Goal: Information Seeking & Learning: Learn about a topic

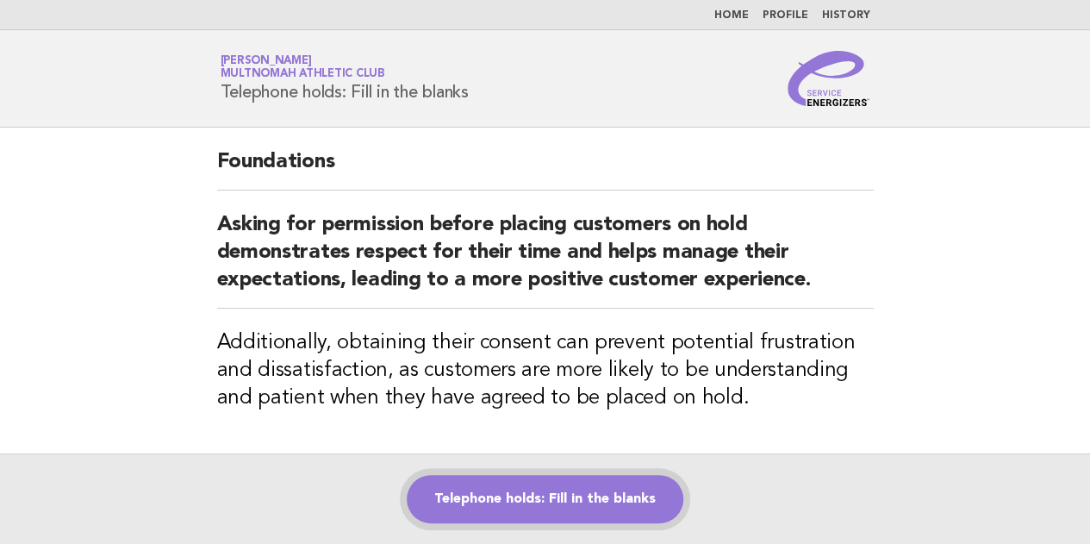
click at [580, 502] on link "Telephone holds: Fill in the blanks" at bounding box center [545, 499] width 277 height 48
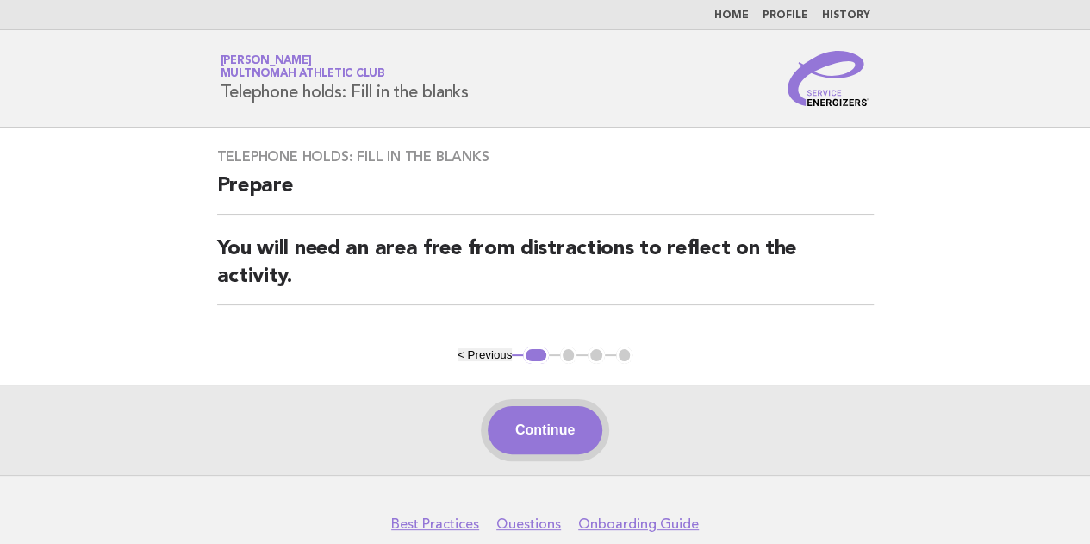
click at [545, 416] on button "Continue" at bounding box center [545, 430] width 115 height 48
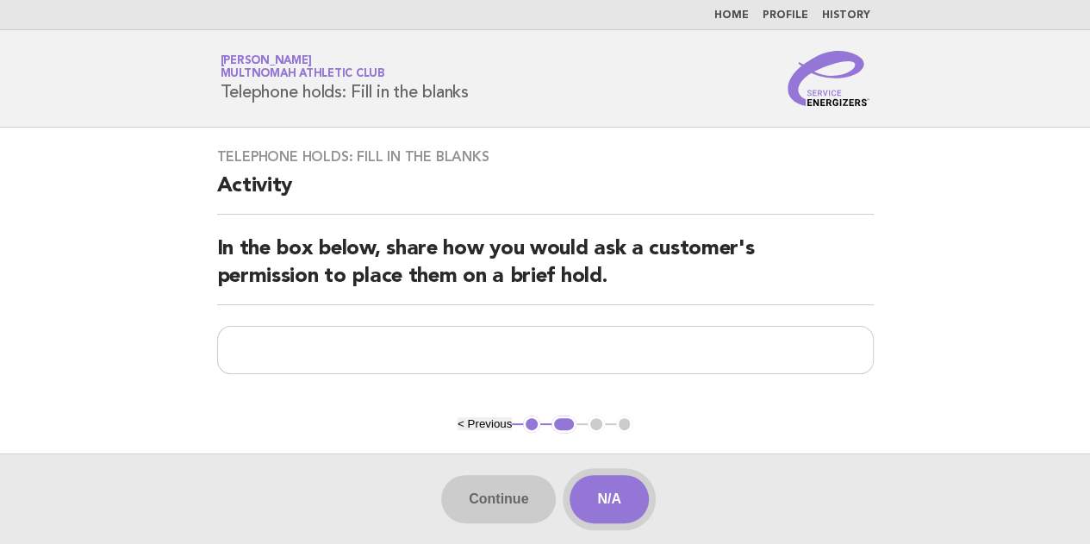
click at [610, 487] on button "N/A" at bounding box center [609, 499] width 79 height 48
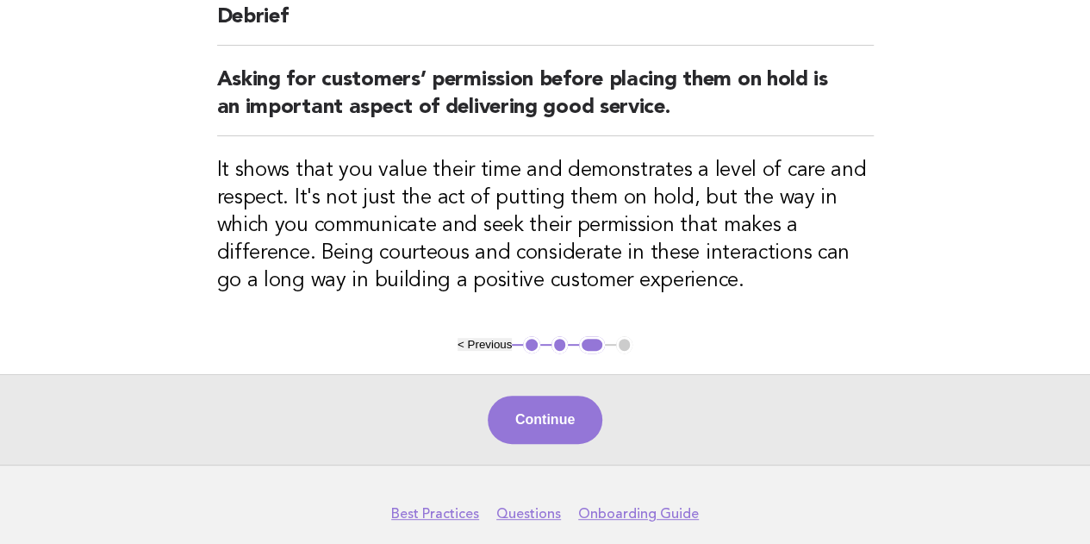
scroll to position [171, 0]
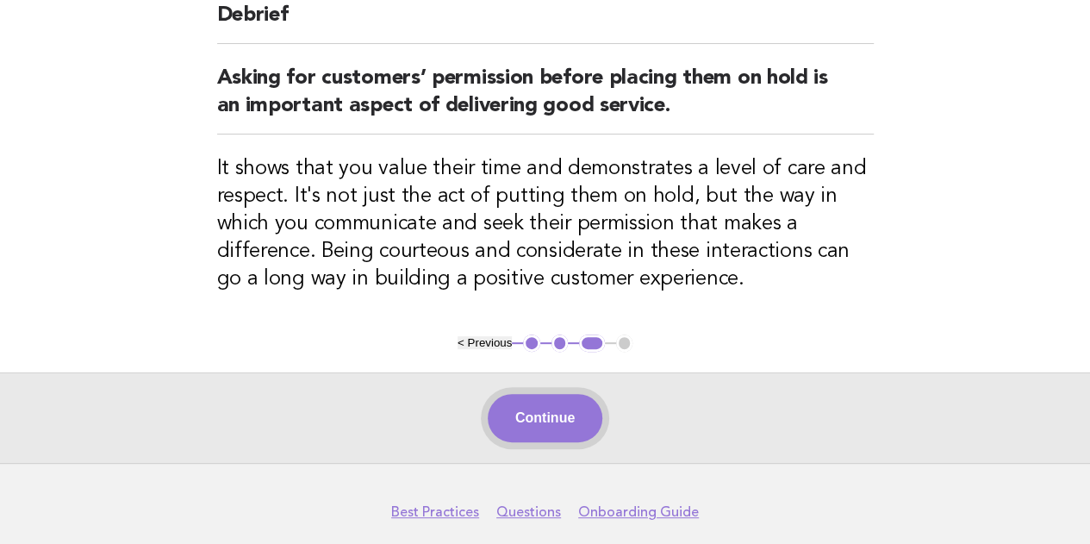
click at [557, 403] on button "Continue" at bounding box center [545, 418] width 115 height 48
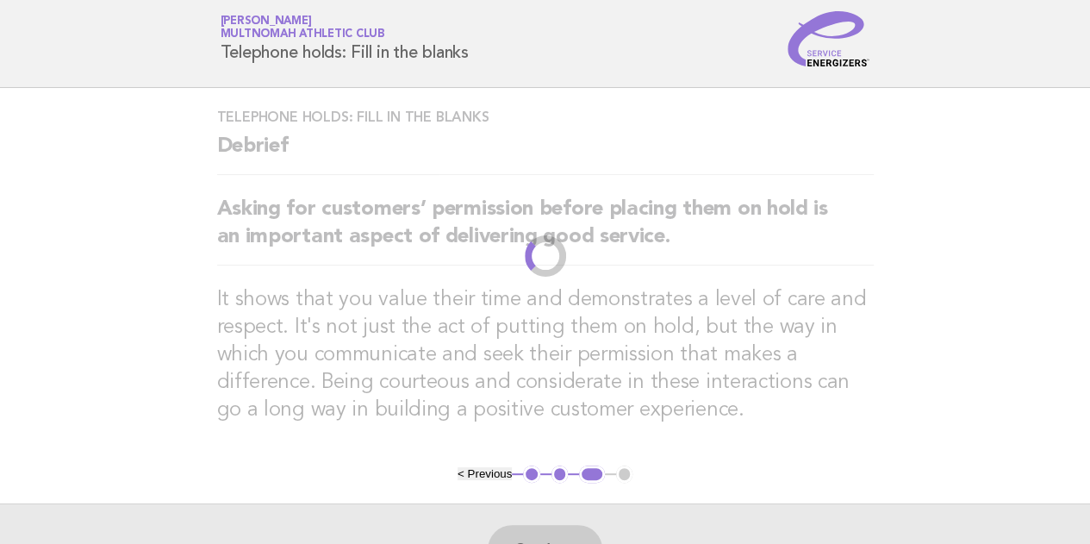
scroll to position [0, 0]
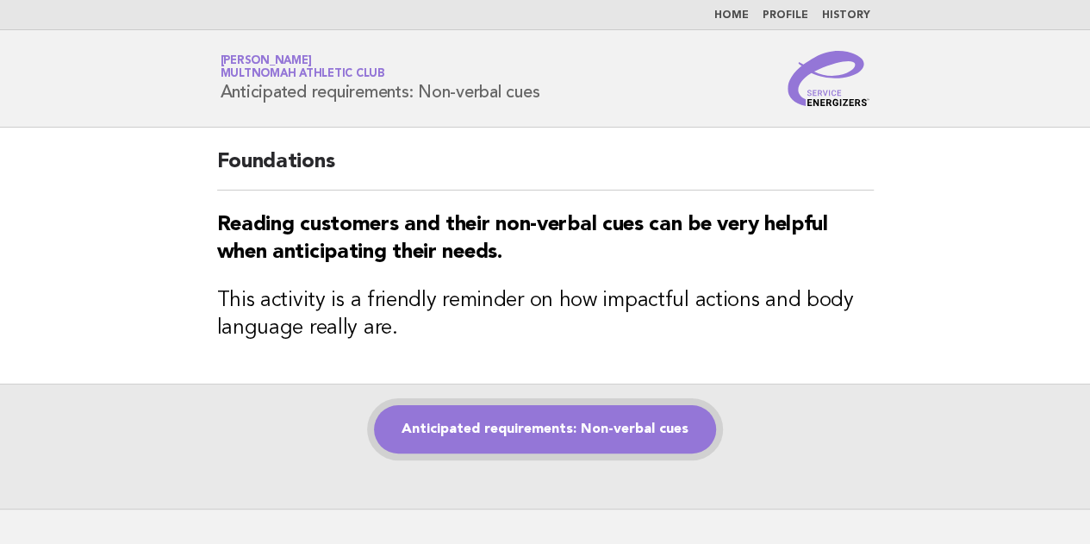
click at [603, 415] on link "Anticipated requirements: Non-verbal cues" at bounding box center [545, 429] width 342 height 48
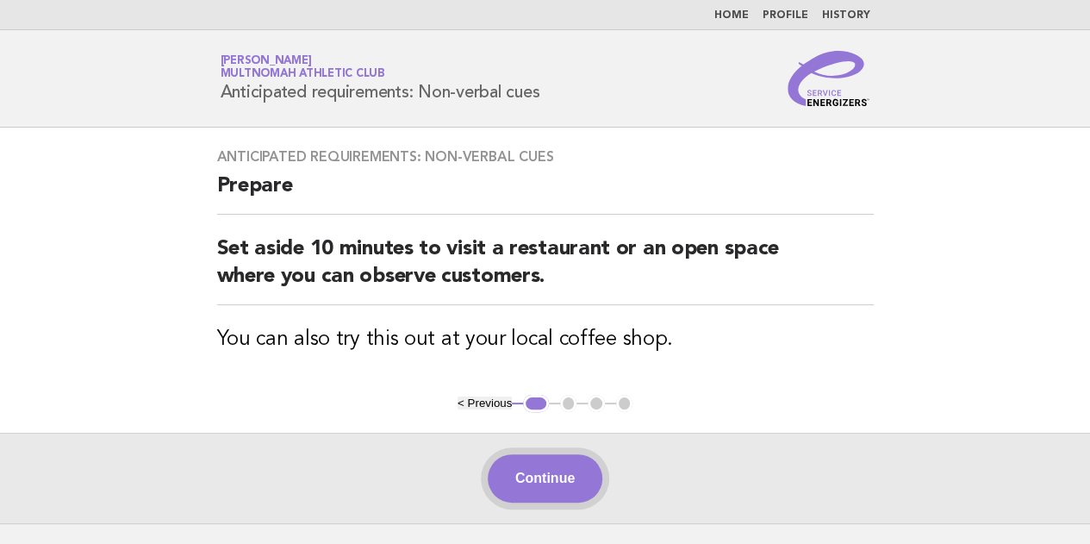
click at [549, 479] on button "Continue" at bounding box center [545, 478] width 115 height 48
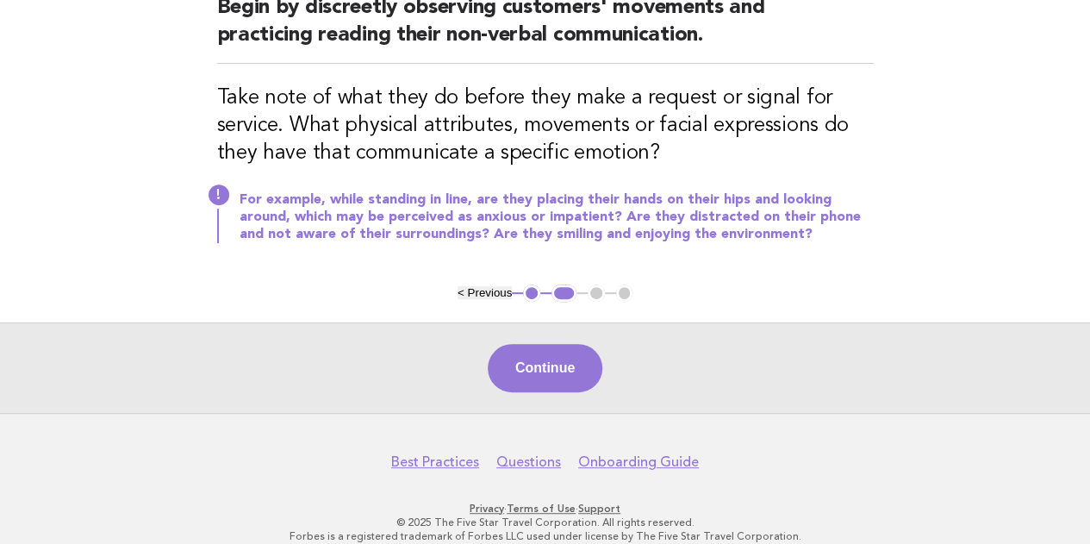
scroll to position [254, 0]
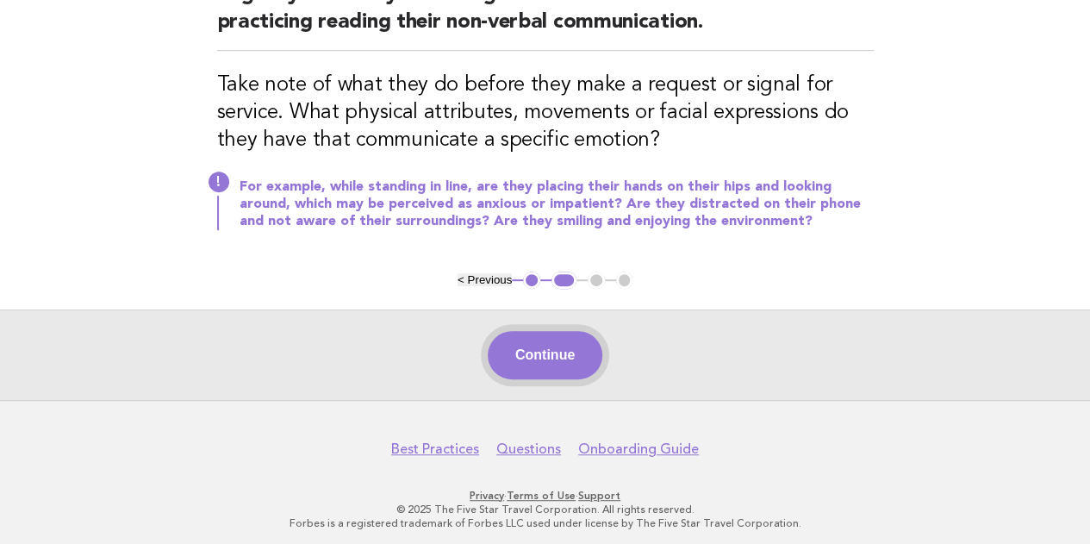
click at [543, 344] on button "Continue" at bounding box center [545, 355] width 115 height 48
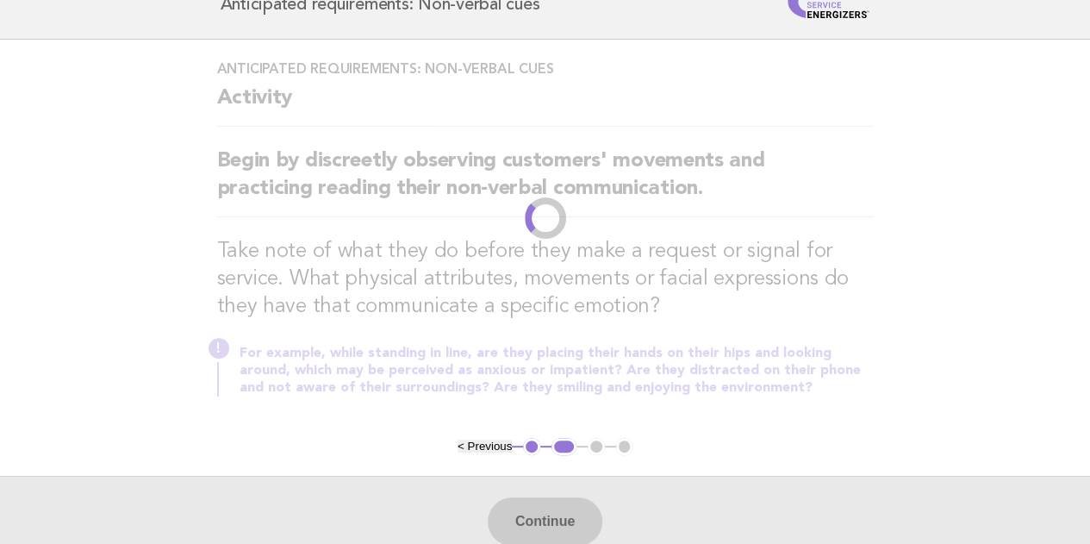
scroll to position [0, 0]
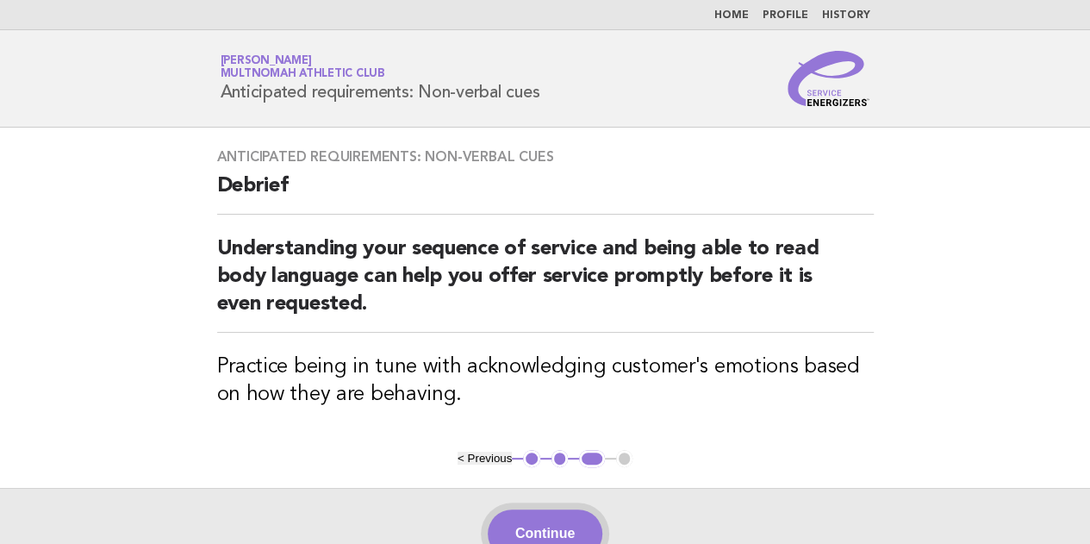
click at [556, 511] on button "Continue" at bounding box center [545, 533] width 115 height 48
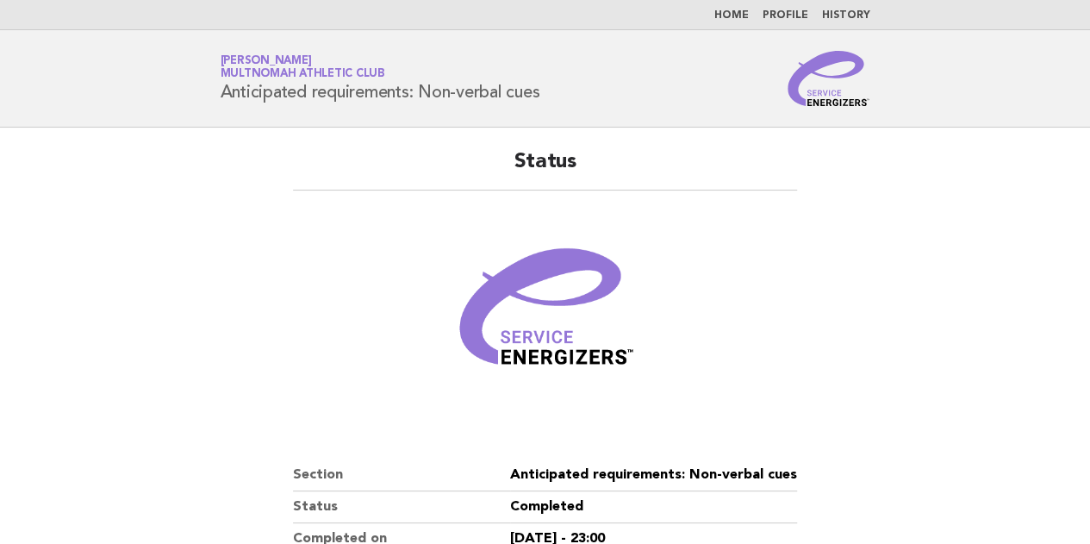
scroll to position [122, 0]
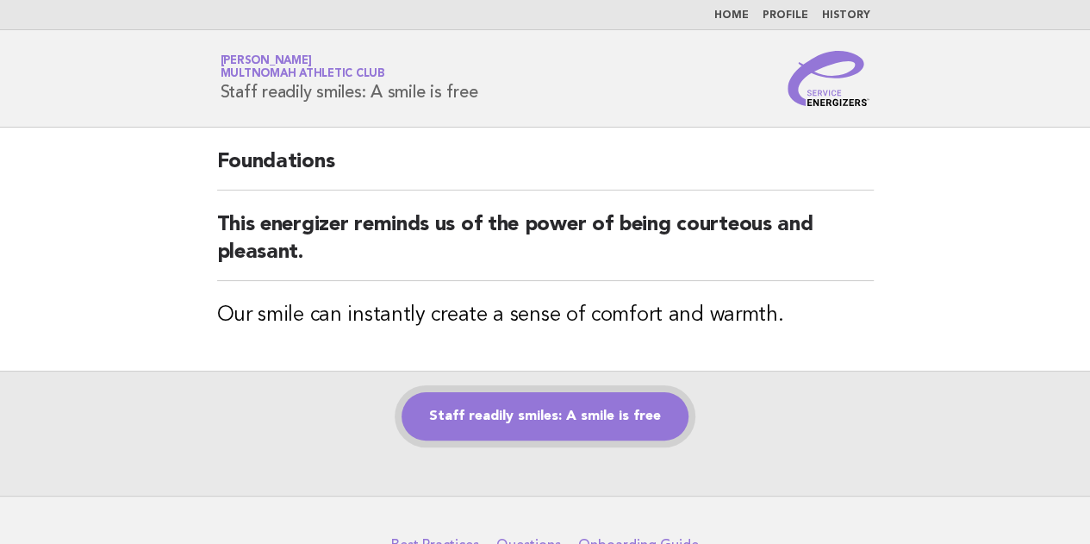
click at [576, 413] on link "Staff readily smiles: A smile is free" at bounding box center [545, 416] width 287 height 48
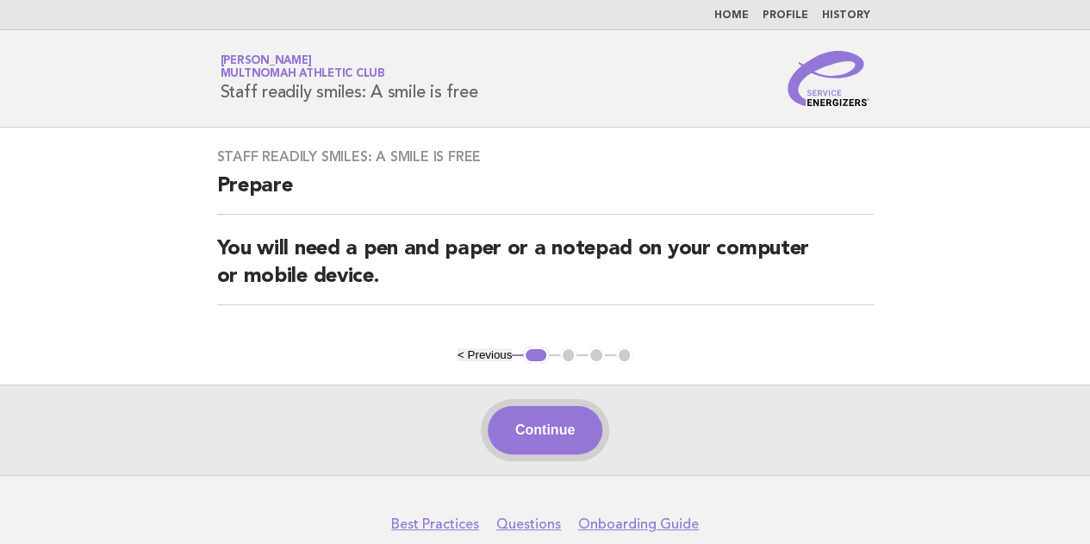
click at [569, 427] on button "Continue" at bounding box center [545, 430] width 115 height 48
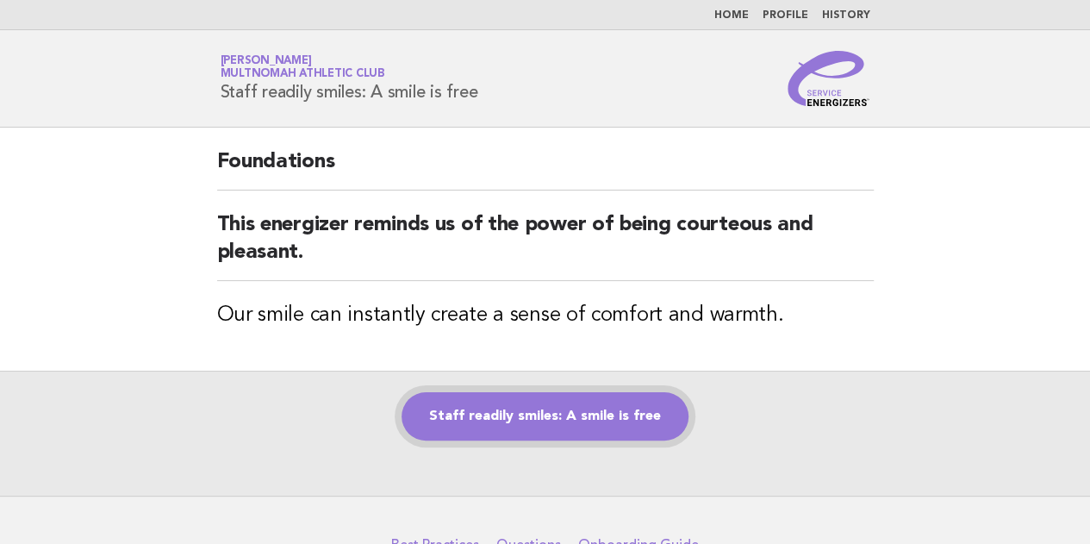
click at [557, 410] on link "Staff readily smiles: A smile is free" at bounding box center [545, 416] width 287 height 48
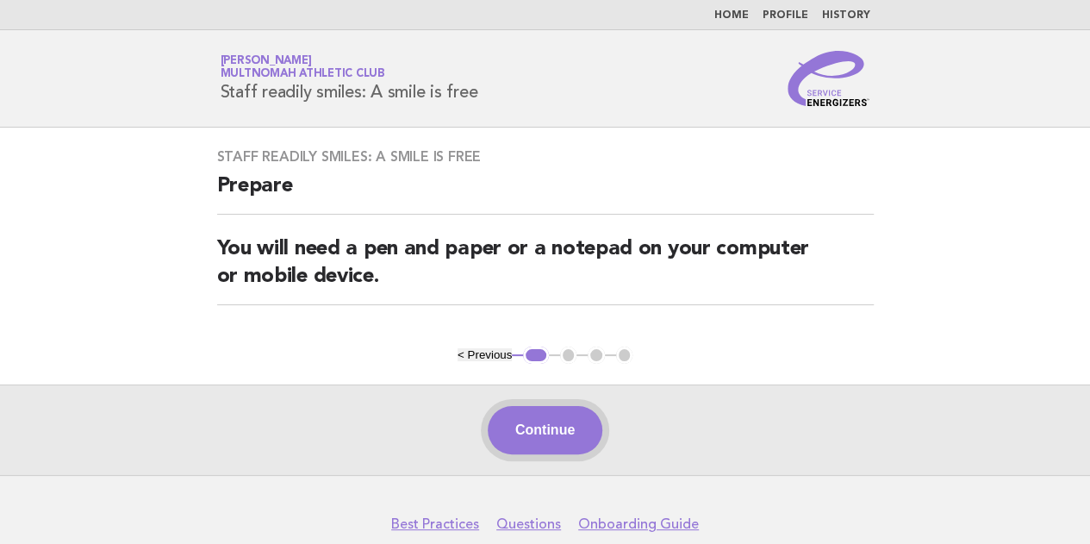
click at [552, 421] on button "Continue" at bounding box center [545, 430] width 115 height 48
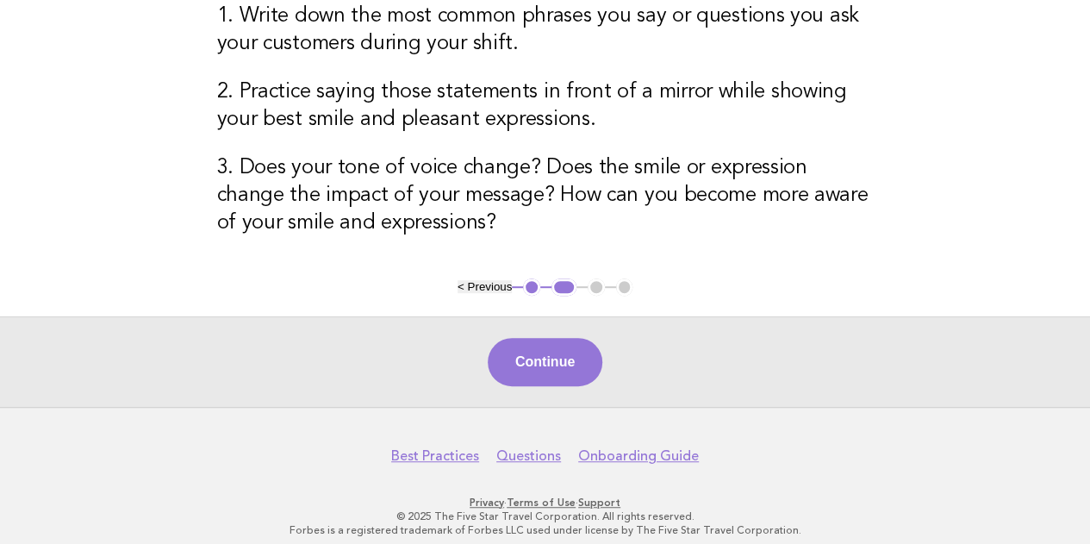
scroll to position [352, 0]
click at [539, 346] on button "Continue" at bounding box center [545, 361] width 115 height 48
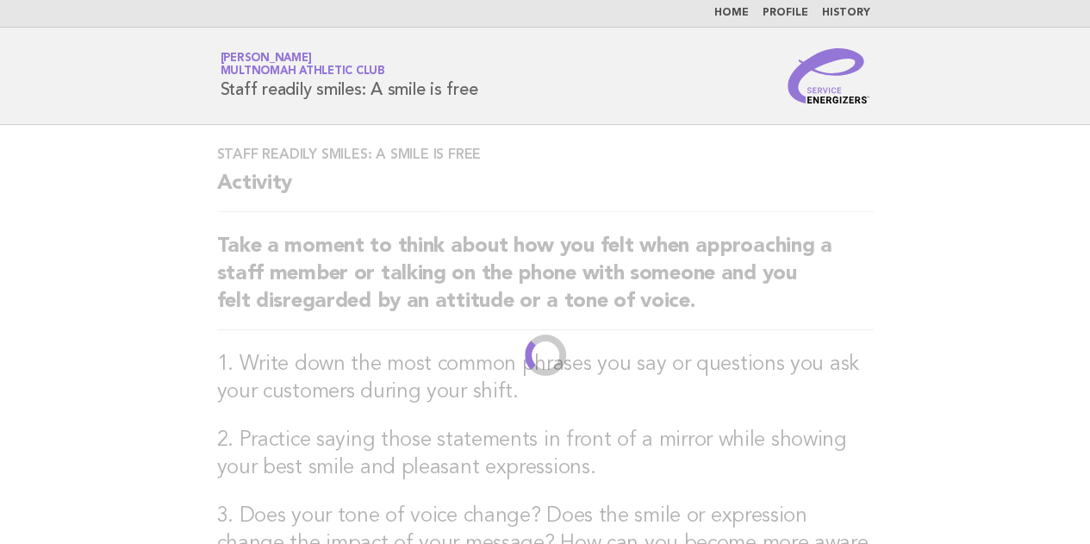
scroll to position [0, 0]
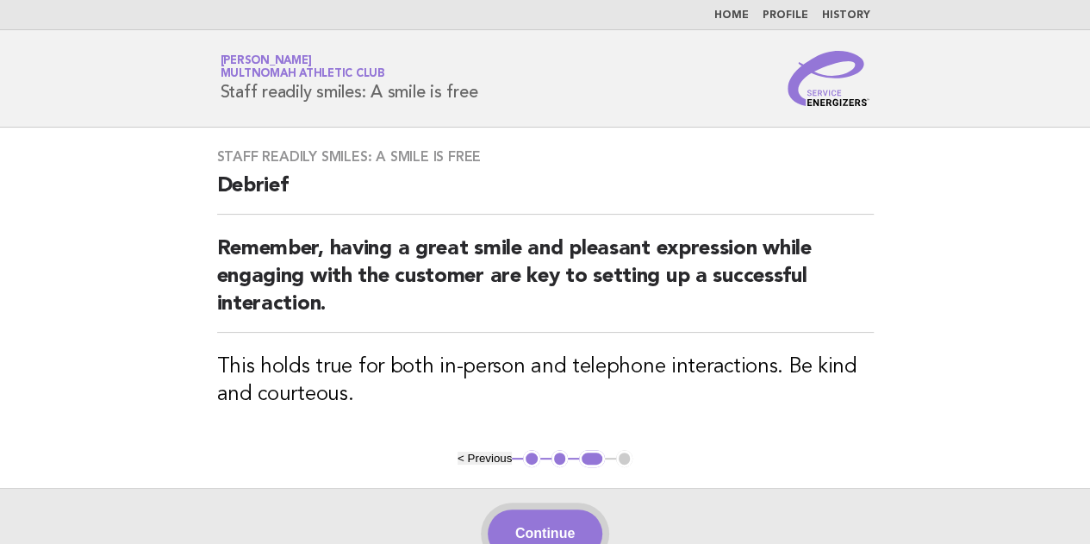
click at [533, 515] on button "Continue" at bounding box center [545, 533] width 115 height 48
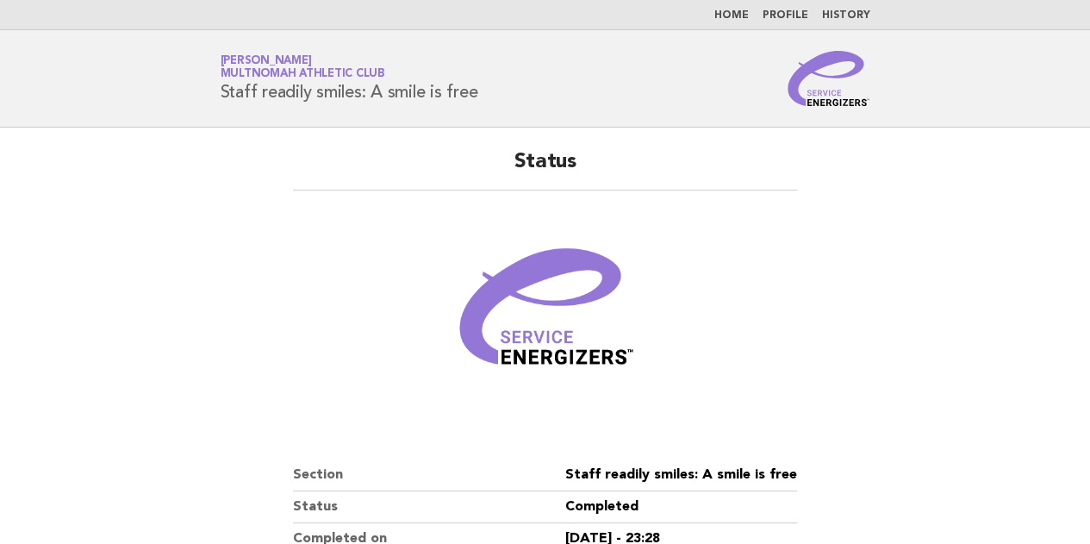
scroll to position [269, 0]
